Goal: Complete application form

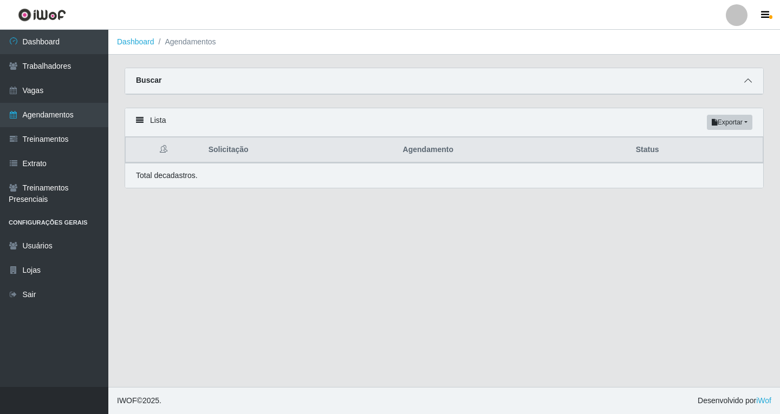
click at [744, 83] on span at bounding box center [747, 81] width 13 height 12
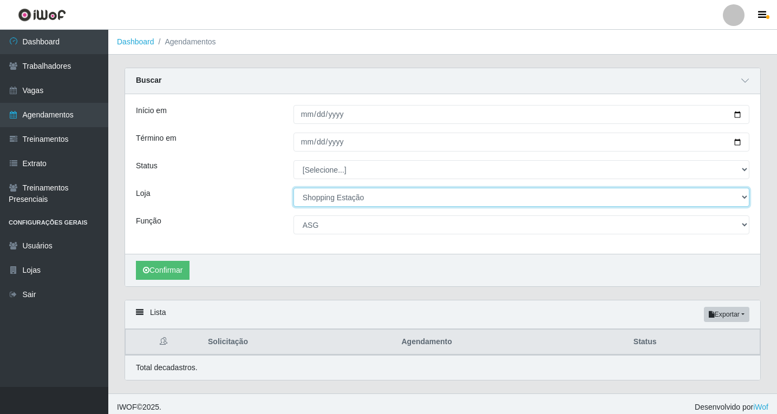
click at [321, 197] on select "[Selecione...] Shopping Estação" at bounding box center [522, 197] width 456 height 19
click at [294, 188] on select "[Selecione...] Shopping Estação" at bounding box center [522, 197] width 456 height 19
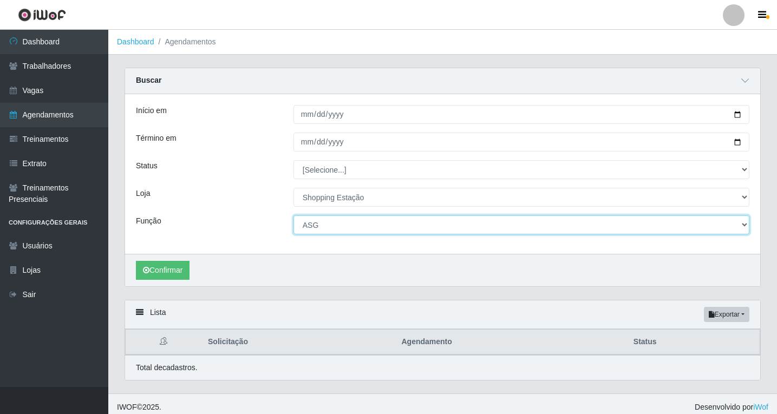
click at [322, 223] on select "[Selecione...] ASG ASG + ASG ++ Operador de Caixa Operador de Caixa + Operador …" at bounding box center [522, 225] width 456 height 19
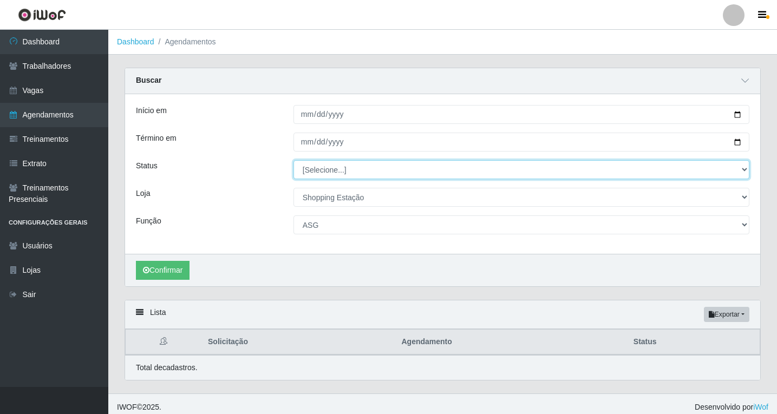
click at [312, 174] on select "[Selecione...] AGENDADO AGUARDANDO LIBERAR EM ANDAMENTO EM REVISÃO FINALIZADO C…" at bounding box center [522, 169] width 456 height 19
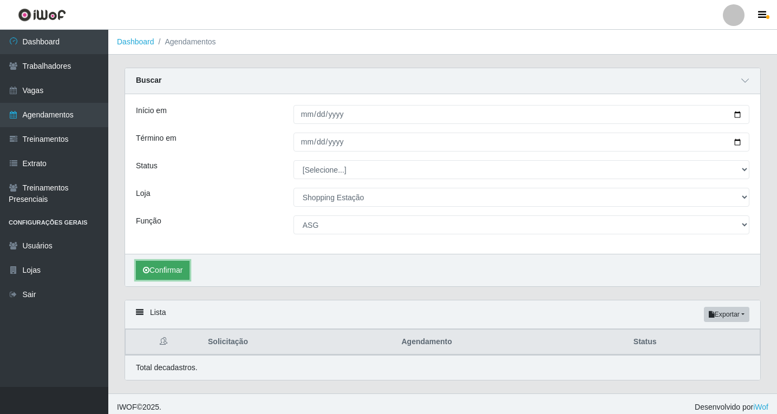
click at [149, 272] on button "Confirmar" at bounding box center [163, 270] width 54 height 19
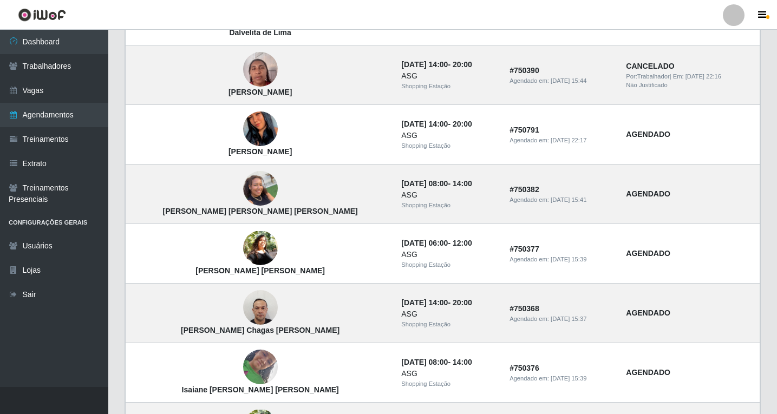
scroll to position [909, 0]
